Goal: Register for event/course

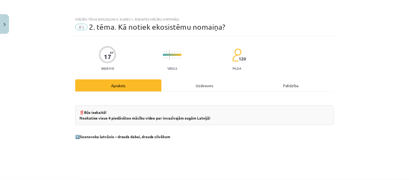
scroll to position [95, 0]
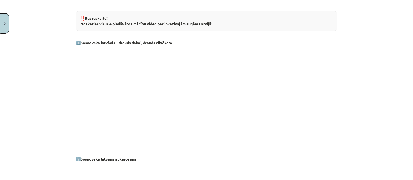
click at [4, 20] on button "Close" at bounding box center [4, 24] width 9 height 20
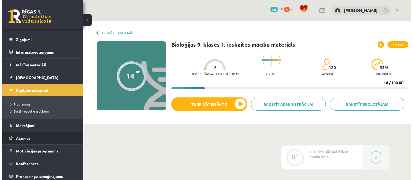
scroll to position [23, 0]
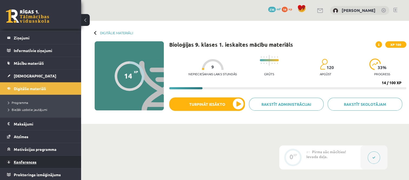
click at [27, 160] on span "Konferences" at bounding box center [25, 162] width 23 height 5
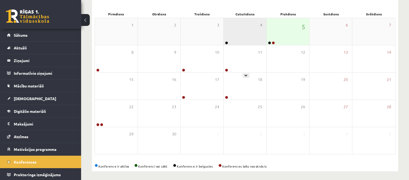
scroll to position [78, 0]
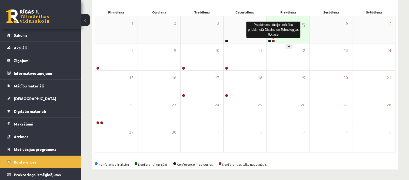
click at [274, 41] on link at bounding box center [273, 40] width 3 height 3
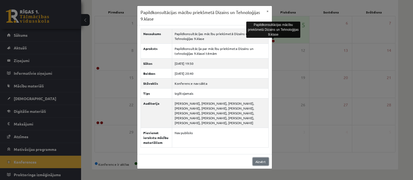
click at [260, 162] on link "Aizvērt" at bounding box center [261, 162] width 16 height 8
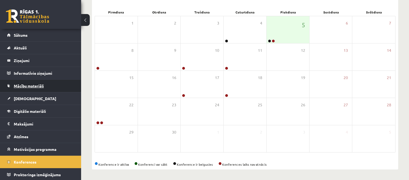
click at [31, 85] on span "Mācību materiāli" at bounding box center [29, 85] width 30 height 5
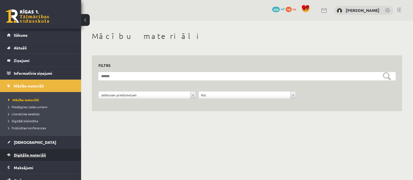
click at [36, 154] on span "Digitālie materiāli" at bounding box center [30, 155] width 32 height 5
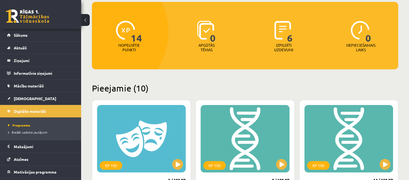
scroll to position [54, 0]
click at [23, 97] on span "[DEMOGRAPHIC_DATA]" at bounding box center [35, 98] width 42 height 5
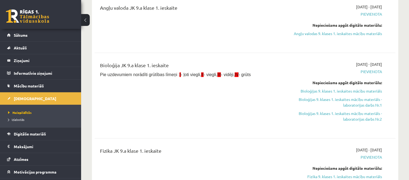
scroll to position [486, 0]
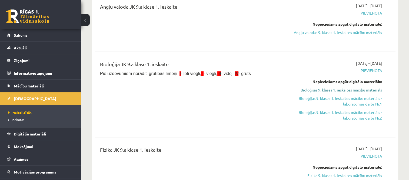
click at [336, 93] on link "Bioloģijas 9. klases 1. ieskaites mācību materiāls" at bounding box center [337, 90] width 89 height 6
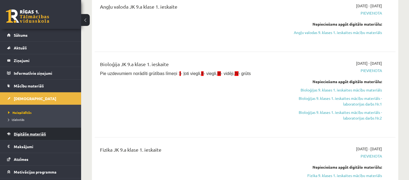
click at [34, 132] on span "Digitālie materiāli" at bounding box center [30, 134] width 32 height 5
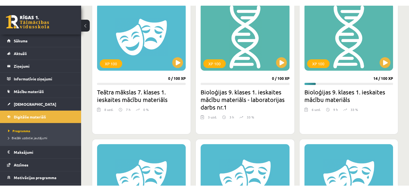
scroll to position [162, 0]
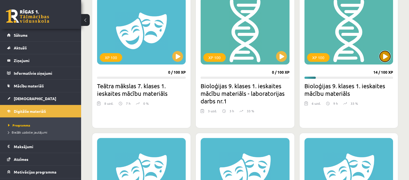
click at [386, 56] on button at bounding box center [384, 56] width 11 height 11
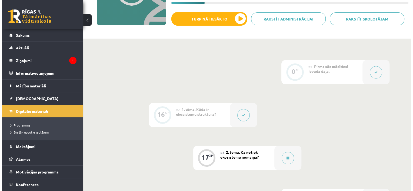
scroll to position [108, 0]
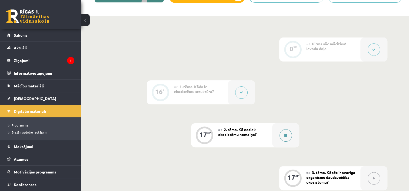
click at [283, 139] on button at bounding box center [285, 135] width 12 height 12
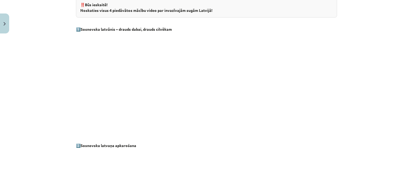
scroll to position [0, 0]
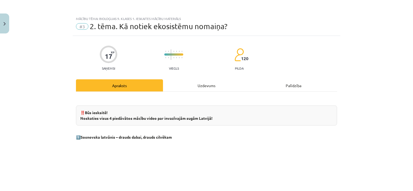
drag, startPoint x: 196, startPoint y: 82, endPoint x: 194, endPoint y: 80, distance: 3.1
click at [194, 80] on div "Uzdevums" at bounding box center [206, 85] width 87 height 12
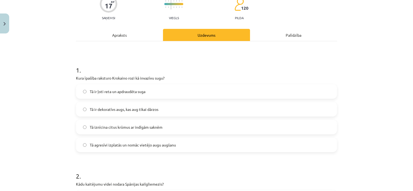
scroll to position [68, 0]
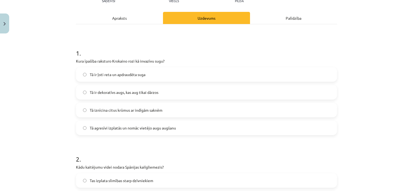
click at [129, 18] on div "Apraksts" at bounding box center [119, 18] width 87 height 12
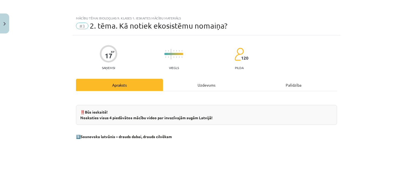
scroll to position [0, 0]
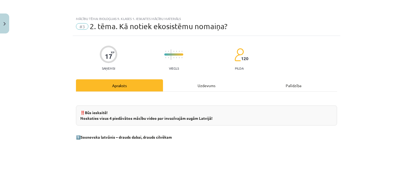
click at [204, 83] on div "Uzdevums" at bounding box center [206, 85] width 87 height 12
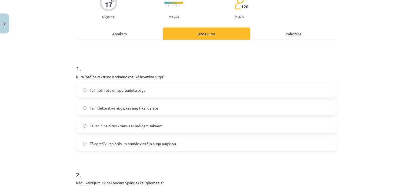
scroll to position [68, 0]
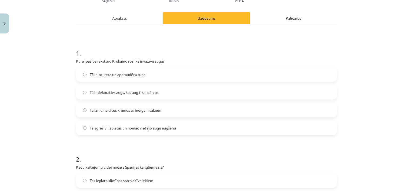
click at [145, 127] on span "Tā agresīvi izplatās un nomāc vietējo augu augšanu" at bounding box center [133, 128] width 86 height 6
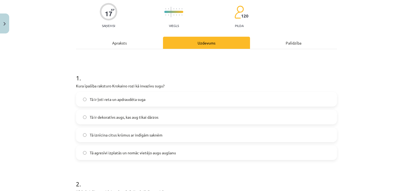
scroll to position [41, 0]
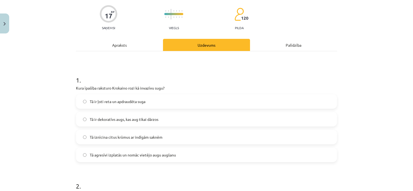
click at [124, 48] on div "Apraksts" at bounding box center [119, 45] width 87 height 12
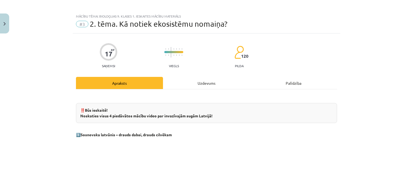
scroll to position [0, 0]
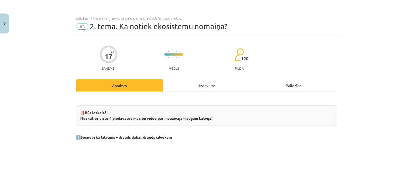
click at [206, 85] on div "Uzdevums" at bounding box center [206, 85] width 87 height 12
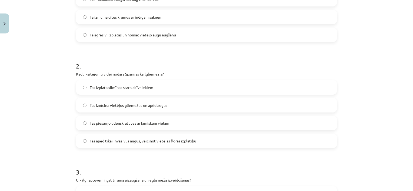
scroll to position [176, 0]
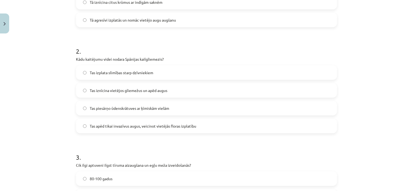
click at [136, 74] on span "Tas izplata slimības starp dzīvniekiem" at bounding box center [122, 73] width 64 height 6
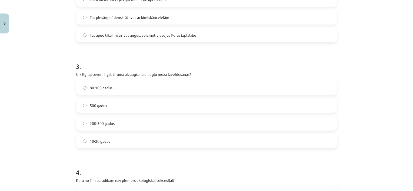
scroll to position [284, 0]
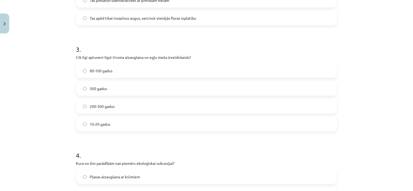
click at [132, 71] on label "80-100 gadus" at bounding box center [206, 71] width 260 height 14
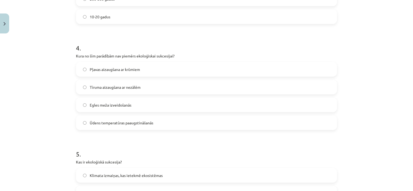
scroll to position [392, 0]
click at [122, 123] on span "Ūdens temperatūras paaugstināšanās" at bounding box center [122, 123] width 64 height 6
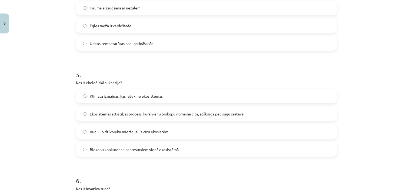
scroll to position [473, 0]
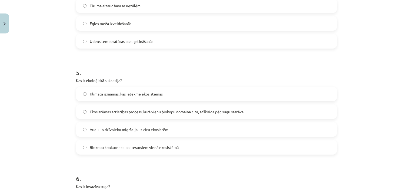
click at [130, 110] on span "Ekosistēmas attīstības process, kurā vienu biokopu nomaina cita, atšķirīga pēc …" at bounding box center [167, 112] width 154 height 6
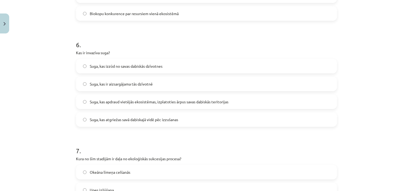
scroll to position [608, 0]
click at [138, 101] on span "Suga, kas apdraud vietējās ekosistēmas, izplatoties ārpus savas dabiskās terito…" at bounding box center [159, 101] width 139 height 6
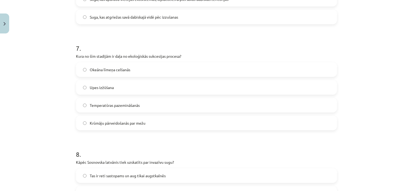
scroll to position [709, 0]
click at [128, 126] on span "Krūmāju pārveidošanās par mežu" at bounding box center [118, 124] width 56 height 6
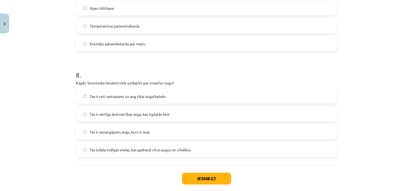
scroll to position [790, 0]
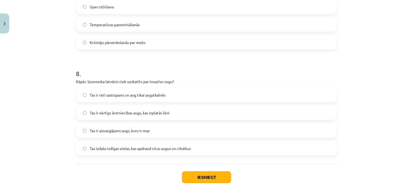
click at [139, 148] on span "Tas izdala indīgas vielas, kas apdraud citus augus un cilvēkus" at bounding box center [140, 149] width 101 height 6
click at [198, 178] on button "Iesniegt" at bounding box center [206, 178] width 49 height 12
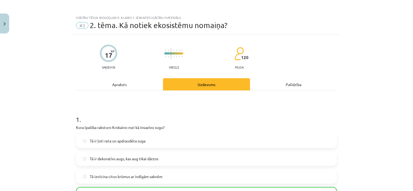
scroll to position [0, 0]
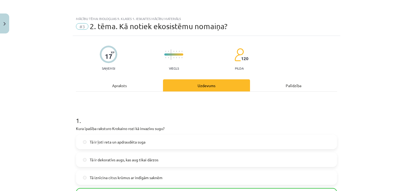
click at [129, 86] on div "Apraksts" at bounding box center [119, 85] width 87 height 12
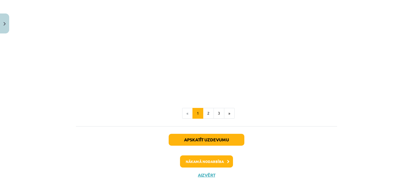
scroll to position [595, 0]
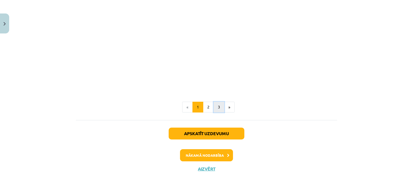
click at [217, 111] on button "3" at bounding box center [218, 107] width 11 height 11
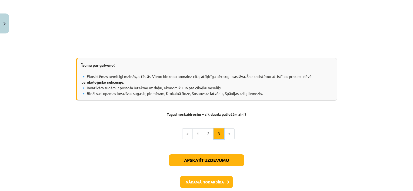
scroll to position [545, 0]
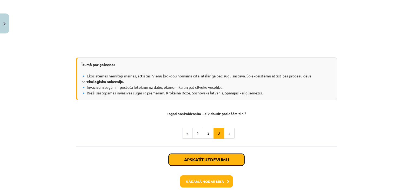
click at [219, 160] on button "Apskatīt uzdevumu" at bounding box center [207, 160] width 76 height 12
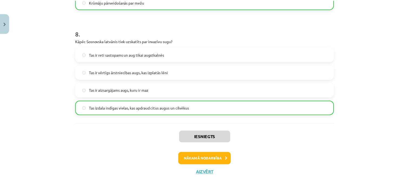
scroll to position [834, 0]
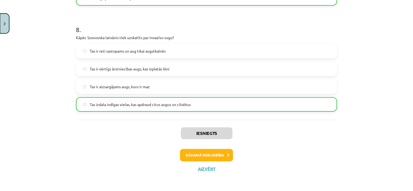
click at [5, 21] on button "Close" at bounding box center [4, 24] width 9 height 20
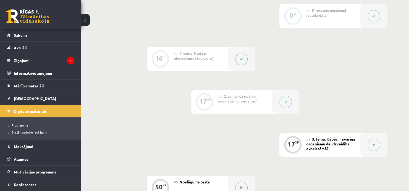
scroll to position [162, 0]
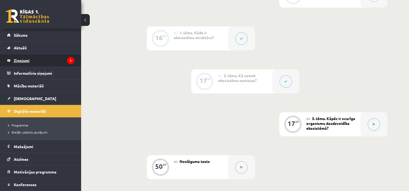
click at [26, 59] on legend "Ziņojumi 1" at bounding box center [44, 60] width 61 height 12
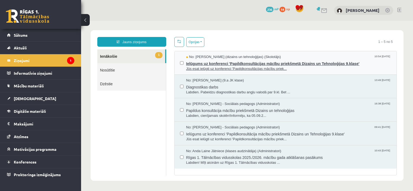
click at [211, 63] on span "Ielūgums uz konferenci 'Papildkonsultācijas mācību priekšmetā Dizains un Tehnol…" at bounding box center [288, 63] width 205 height 7
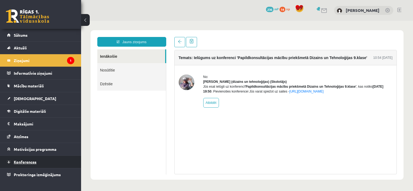
click at [30, 161] on span "Konferences" at bounding box center [25, 162] width 23 height 5
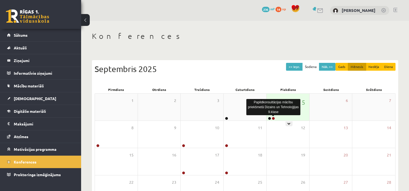
click at [273, 119] on link at bounding box center [273, 118] width 3 height 3
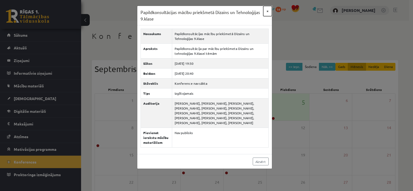
click at [267, 10] on button "×" at bounding box center [267, 11] width 9 height 10
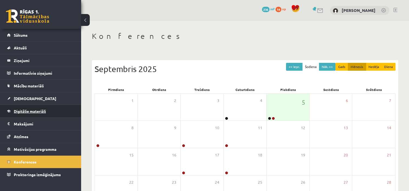
click at [28, 109] on span "Digitālie materiāli" at bounding box center [30, 111] width 32 height 5
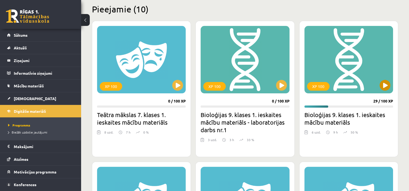
scroll to position [135, 0]
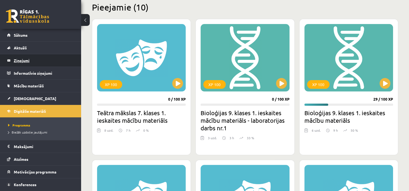
click at [17, 58] on legend "Ziņojumi 1" at bounding box center [44, 60] width 61 height 12
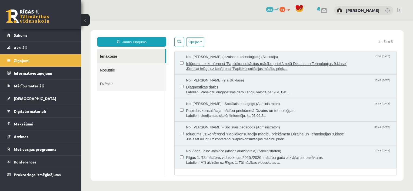
click at [263, 63] on span "Ielūgums uz konferenci 'Papildkonsultācijas mācību priekšmetā Dizains un Tehnol…" at bounding box center [288, 63] width 205 height 7
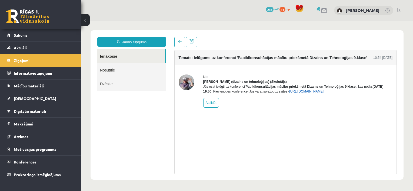
click at [322, 93] on link "[URL][DOMAIN_NAME]" at bounding box center [306, 92] width 34 height 4
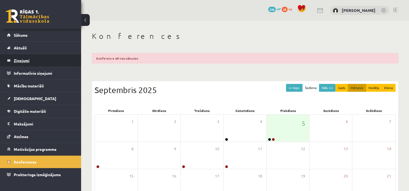
click at [21, 58] on legend "Ziņojumi 0" at bounding box center [44, 60] width 61 height 12
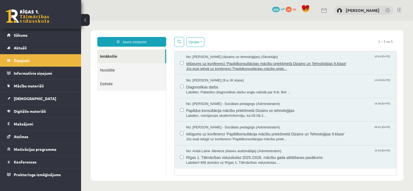
click at [305, 67] on span "Jūs esat ielūgti uz konferenci 'Papildkonsultācijas mācību priek..." at bounding box center [288, 68] width 205 height 5
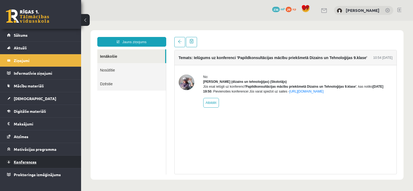
click at [16, 161] on span "Konferences" at bounding box center [25, 162] width 23 height 5
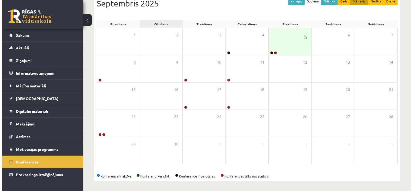
scroll to position [66, 0]
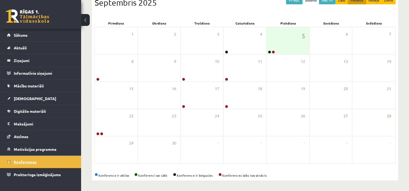
click at [30, 163] on span "Konferences" at bounding box center [25, 162] width 23 height 5
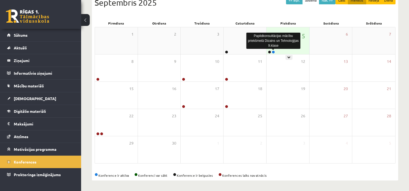
click at [273, 52] on link at bounding box center [273, 52] width 3 height 3
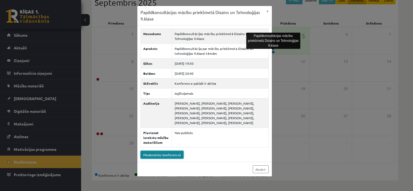
click at [173, 153] on link "Pievienoties konferencei" at bounding box center [162, 155] width 43 height 8
